Goal: Transaction & Acquisition: Purchase product/service

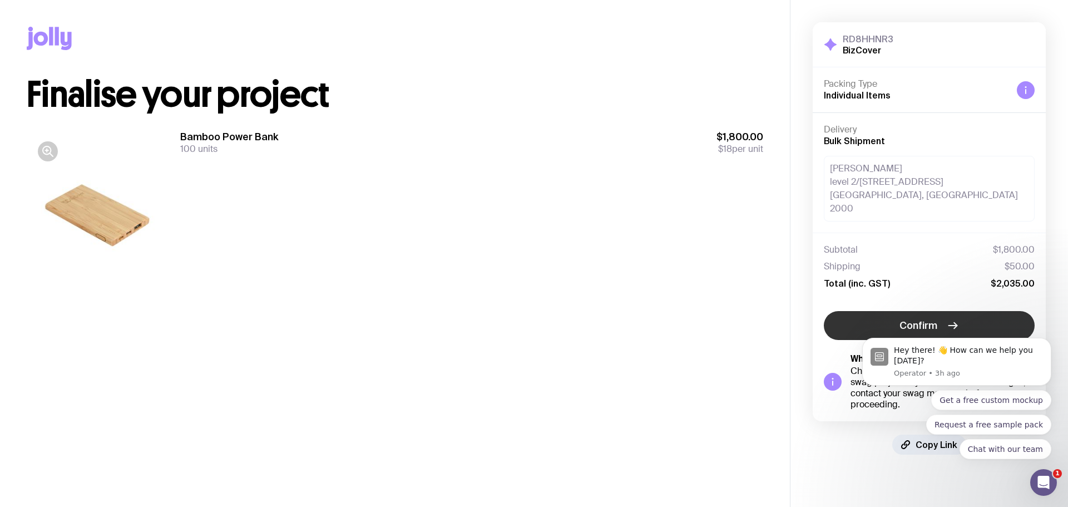
click at [910, 319] on span "Confirm" at bounding box center [918, 325] width 38 height 13
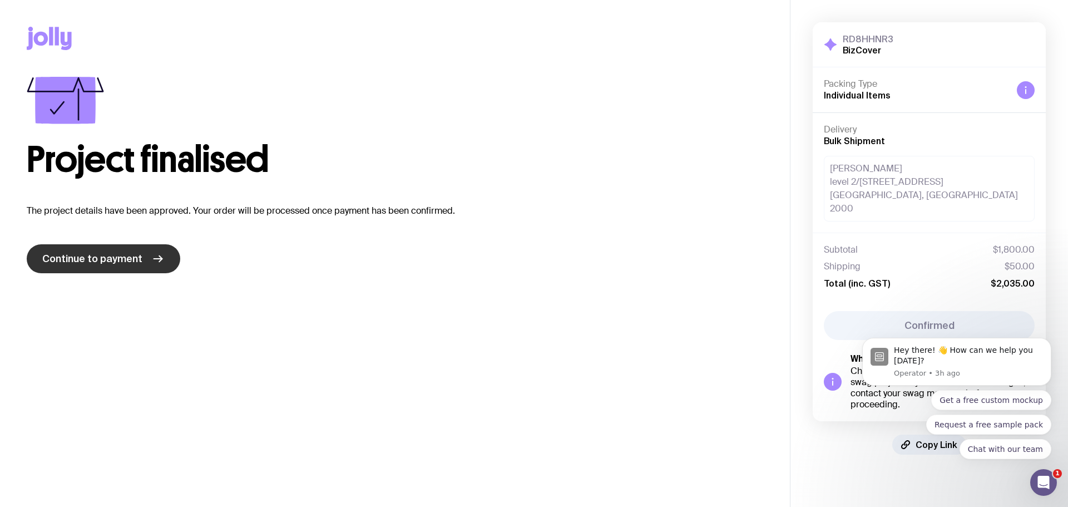
click at [90, 259] on span "Continue to payment" at bounding box center [92, 258] width 100 height 13
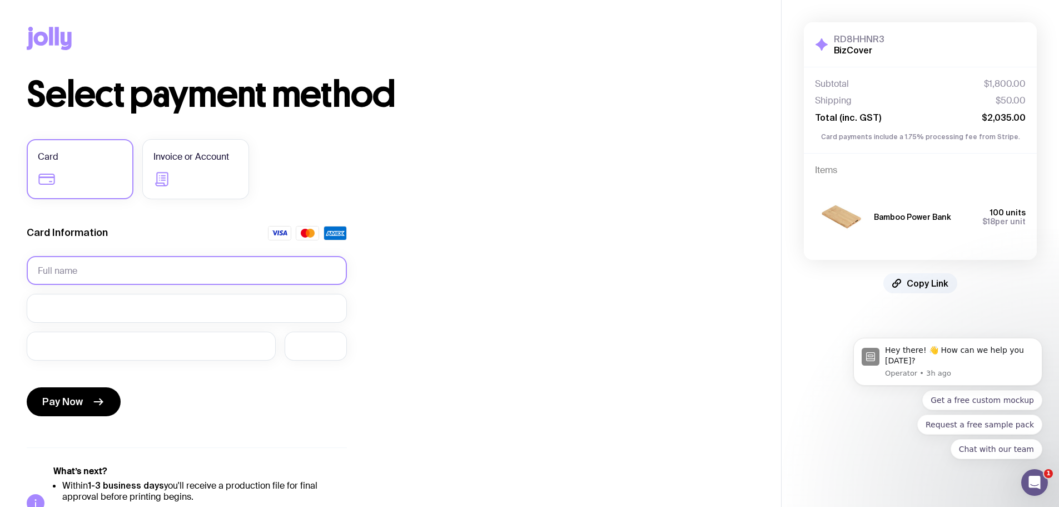
click at [75, 270] on input "text" at bounding box center [187, 270] width 320 height 29
type input "BizCover"
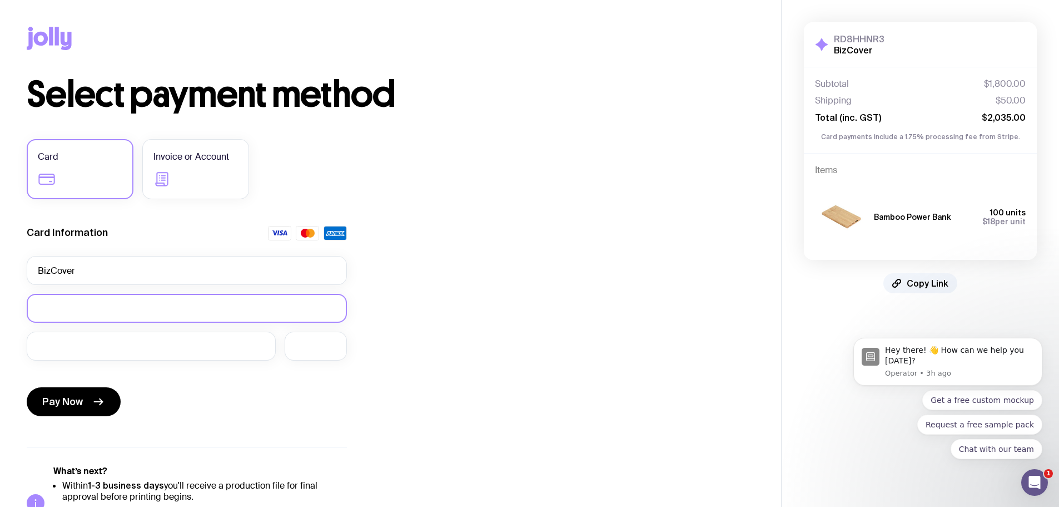
click at [217, 300] on div at bounding box center [187, 308] width 320 height 29
click at [465, 314] on div "Select payment method Card Invoice or Account Card Information BizCover Pay Now…" at bounding box center [391, 308] width 728 height 463
click at [190, 351] on iframe at bounding box center [151, 345] width 227 height 11
click at [298, 358] on div at bounding box center [316, 345] width 62 height 29
click at [532, 236] on div "Select payment method Card Invoice or Account Card Information BizCover Pay Now…" at bounding box center [391, 308] width 728 height 463
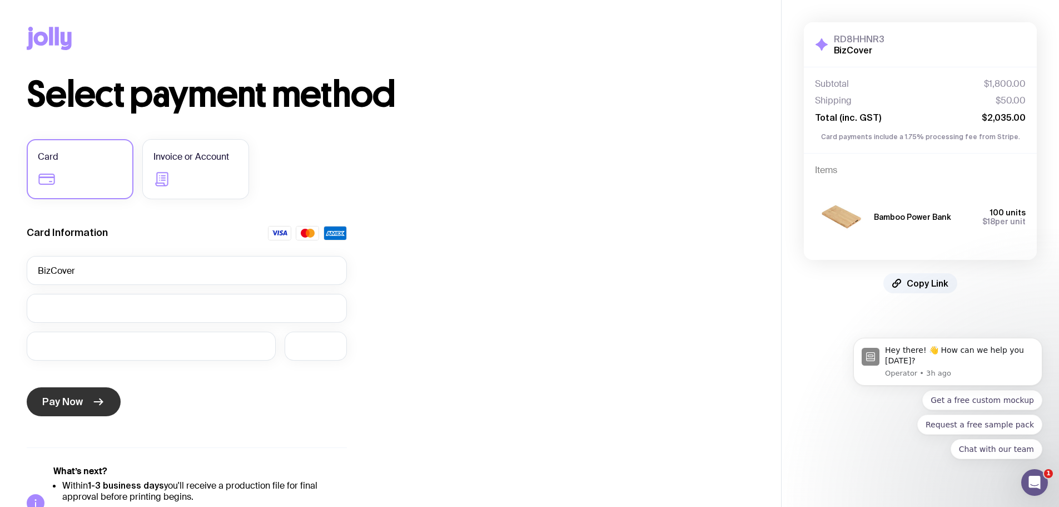
click at [71, 403] on span "Pay Now" at bounding box center [62, 401] width 41 height 13
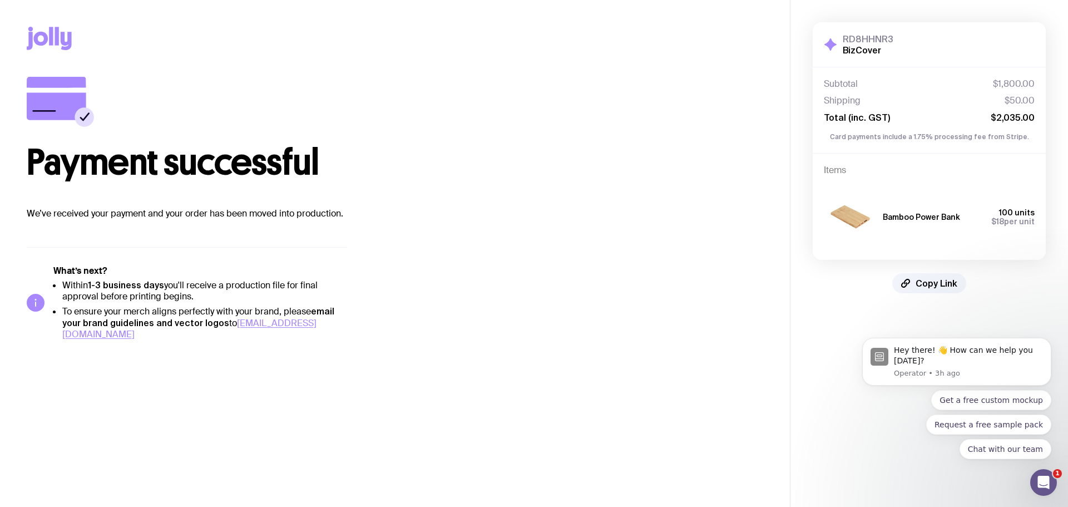
click at [519, 287] on div "Payment successful We’ve received your payment and your order has been moved in…" at bounding box center [395, 208] width 736 height 263
drag, startPoint x: 473, startPoint y: 188, endPoint x: 497, endPoint y: 193, distance: 24.4
click at [473, 188] on div "Payment successful We’ve received your payment and your order has been moved in…" at bounding box center [395, 148] width 736 height 143
click at [1043, 477] on icon "Open Intercom Messenger" at bounding box center [1042, 481] width 18 height 18
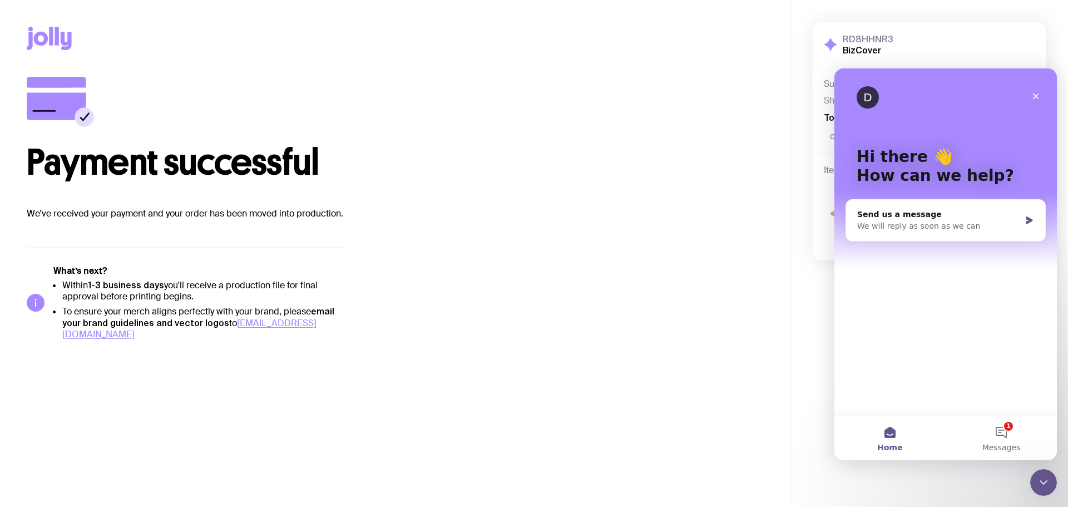
click at [698, 284] on div "Payment successful We’ve received your payment and your order has been moved in…" at bounding box center [395, 208] width 736 height 263
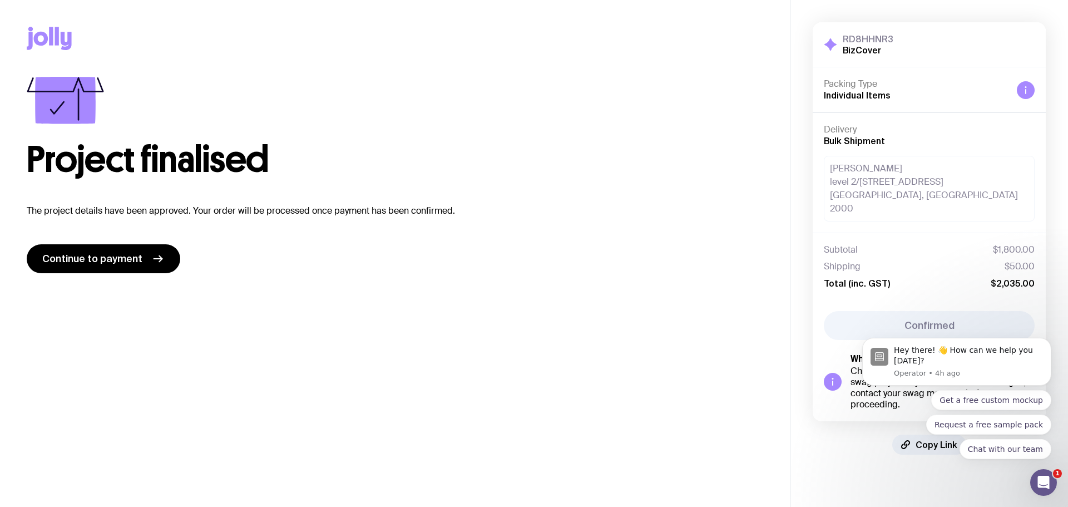
click at [375, 52] on div "Copy Link" at bounding box center [395, 38] width 736 height 77
click at [579, 220] on div "Project finalised The project details have been approved. Your order will be pr…" at bounding box center [395, 175] width 736 height 196
click at [570, 190] on div "Project finalised The project details have been approved. Your order will be pr…" at bounding box center [395, 175] width 736 height 196
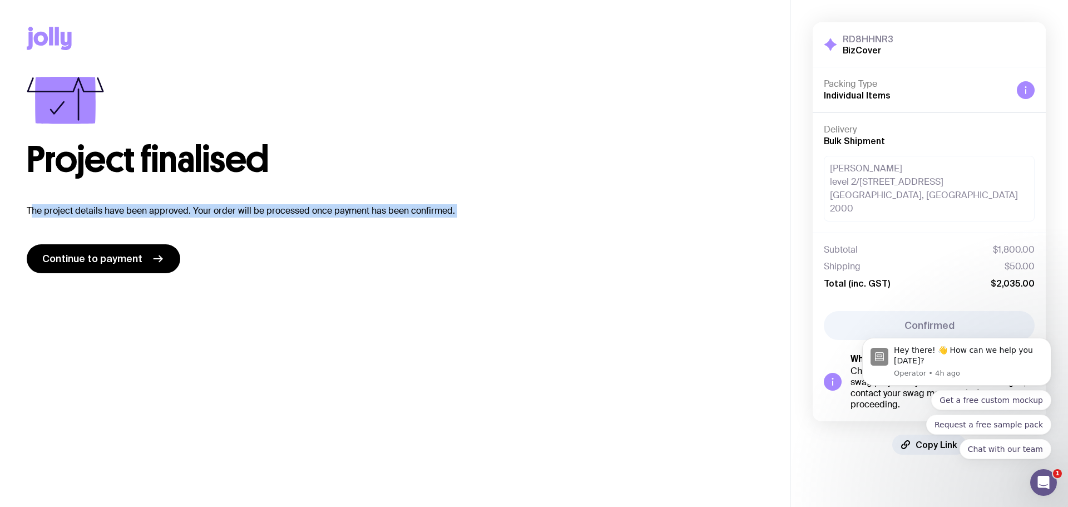
click at [570, 190] on div "Project finalised The project details have been approved. Your order will be pr…" at bounding box center [395, 175] width 736 height 196
click at [484, 212] on p "The project details have been approved. Your order will be processed once payme…" at bounding box center [395, 210] width 736 height 13
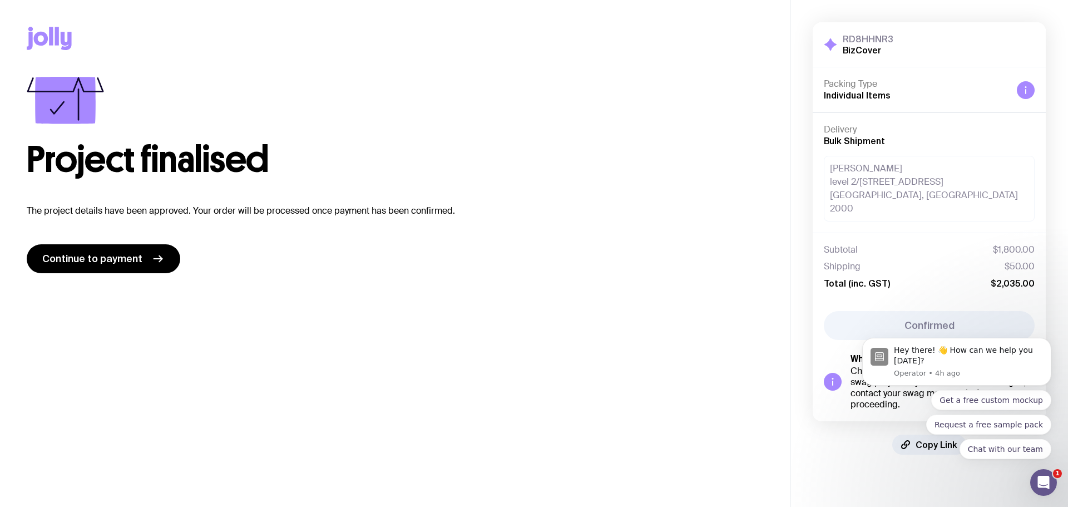
click at [484, 212] on p "The project details have been approved. Your order will be processed once payme…" at bounding box center [395, 210] width 736 height 13
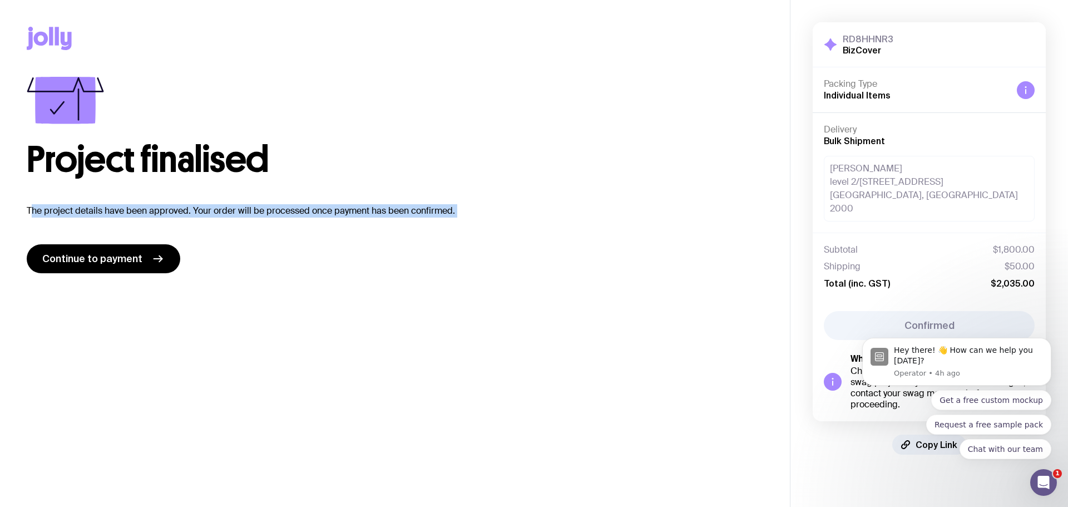
click at [484, 212] on p "The project details have been approved. Your order will be processed once payme…" at bounding box center [395, 210] width 736 height 13
